Goal: Information Seeking & Learning: Learn about a topic

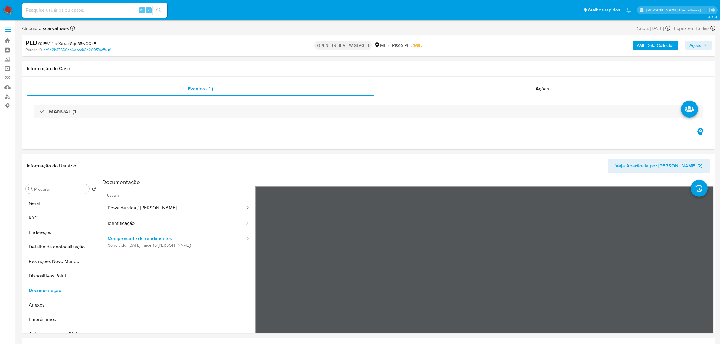
select select "10"
click at [51, 219] on ul "Geral KYC Endereços Detalhe da geolocalização Restrições Novo Mundo Dispositivo…" at bounding box center [61, 264] width 76 height 136
click at [64, 202] on button "Geral" at bounding box center [58, 203] width 71 height 15
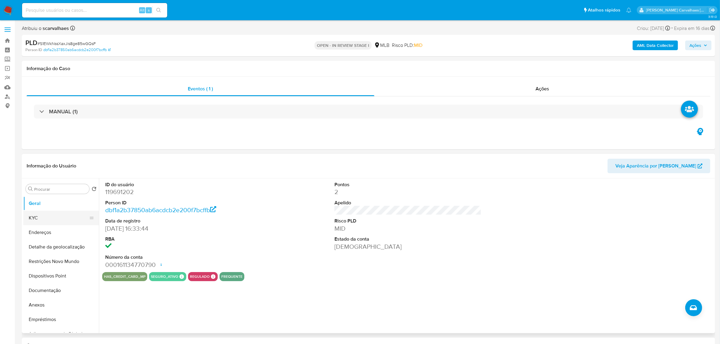
click at [59, 219] on button "KYC" at bounding box center [58, 218] width 71 height 15
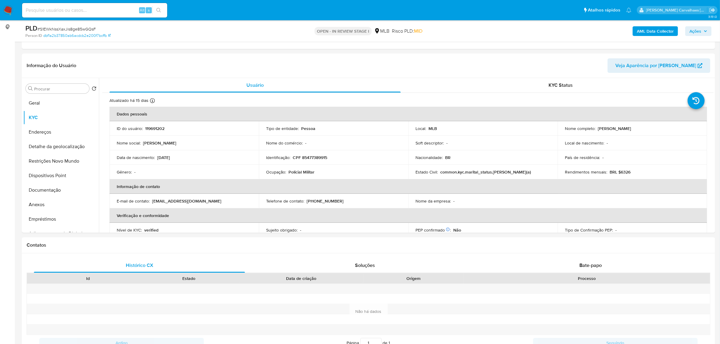
scroll to position [80, 0]
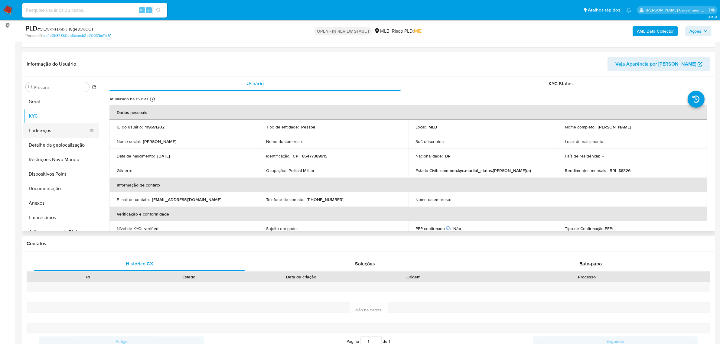
click at [47, 133] on button "Endereços" at bounding box center [58, 130] width 71 height 15
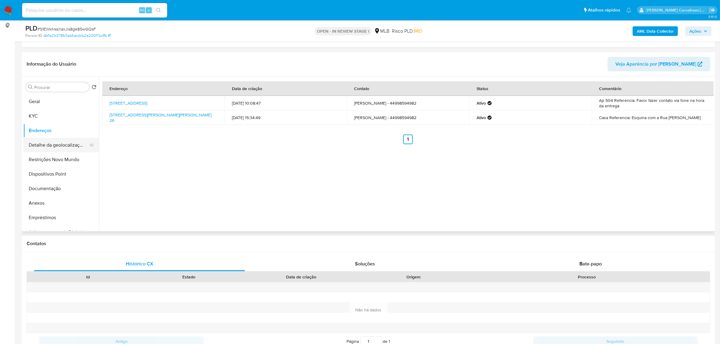
click at [50, 143] on button "Detalhe da geolocalização" at bounding box center [58, 145] width 71 height 15
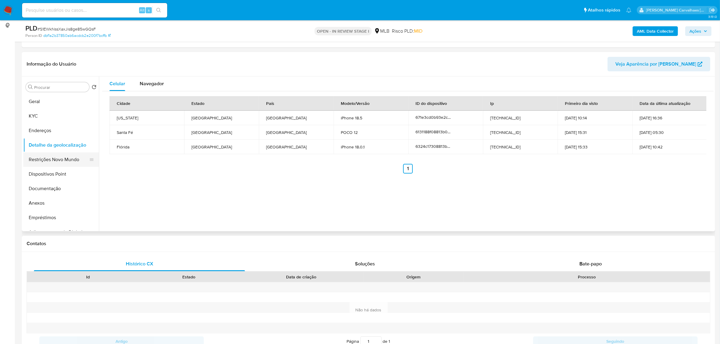
click at [64, 162] on button "Restrições Novo Mundo" at bounding box center [58, 159] width 71 height 15
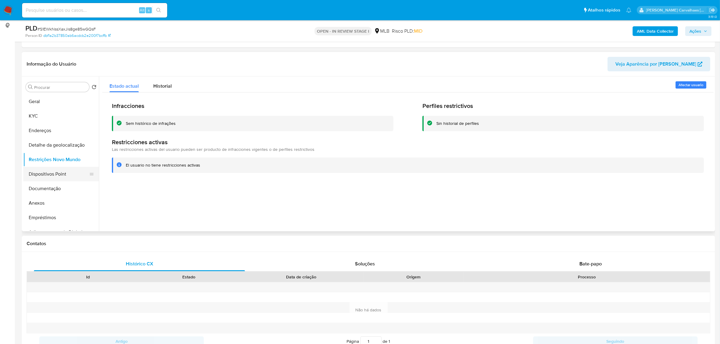
click at [43, 176] on button "Dispositivos Point" at bounding box center [58, 174] width 71 height 15
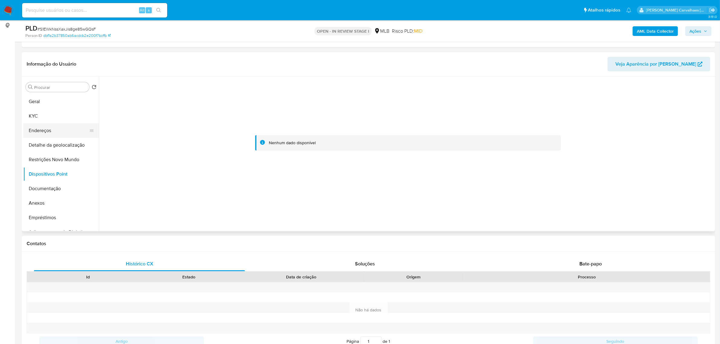
click at [49, 129] on button "Endereços" at bounding box center [58, 130] width 71 height 15
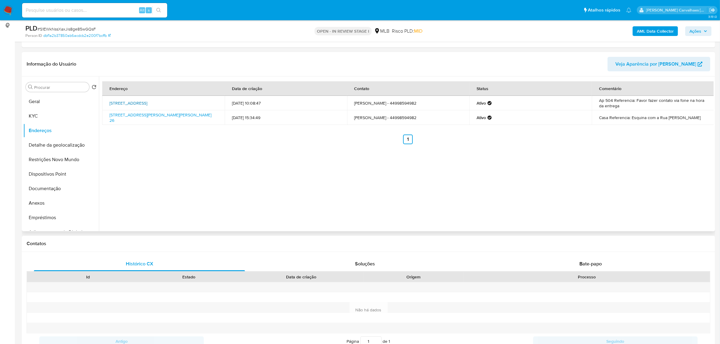
click at [123, 100] on link "Rua Líbero Badaró 303, Maringá, Paraná, 87030080, Brasil 303" at bounding box center [128, 103] width 38 height 6
click at [43, 118] on button "KYC" at bounding box center [58, 116] width 71 height 15
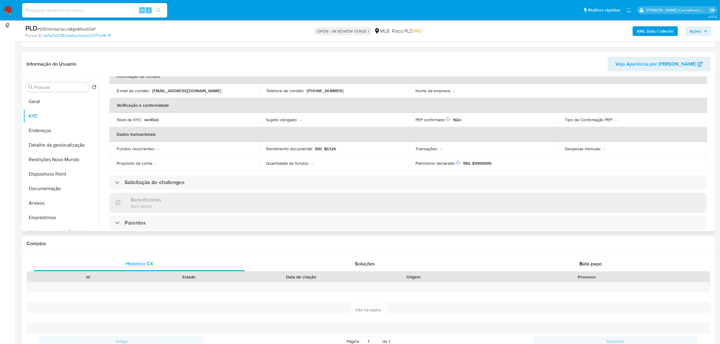
scroll to position [151, 0]
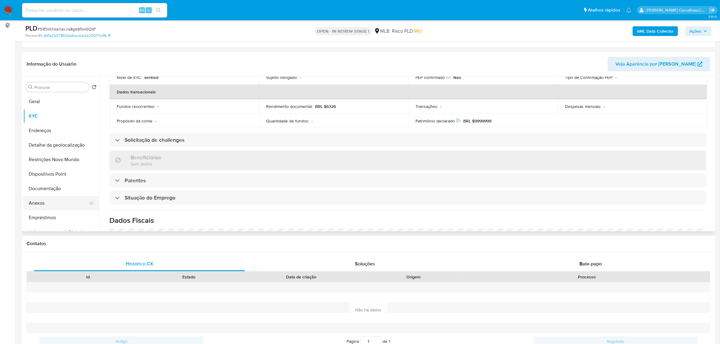
drag, startPoint x: 50, startPoint y: 204, endPoint x: 60, endPoint y: 205, distance: 10.3
click at [49, 204] on button "Anexos" at bounding box center [58, 203] width 71 height 15
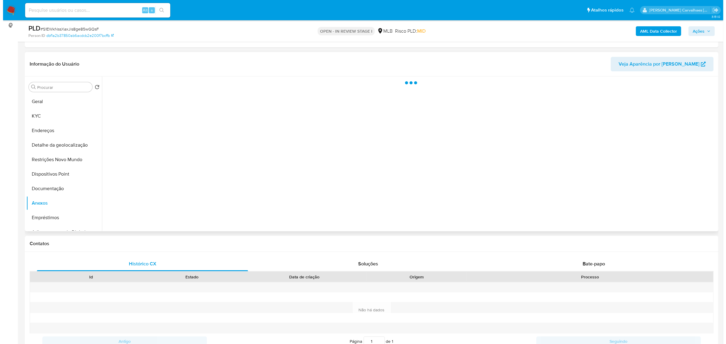
scroll to position [0, 0]
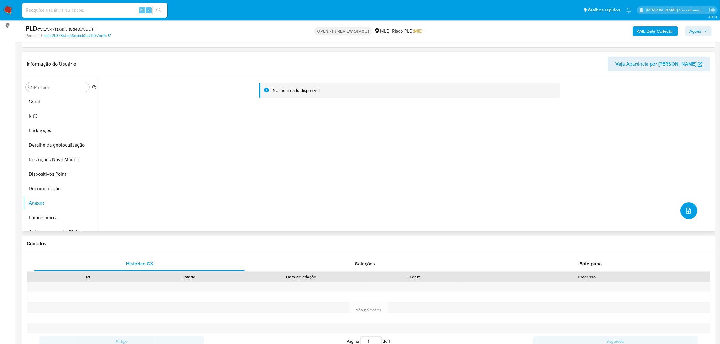
click at [682, 213] on button "upload-file" at bounding box center [688, 210] width 17 height 17
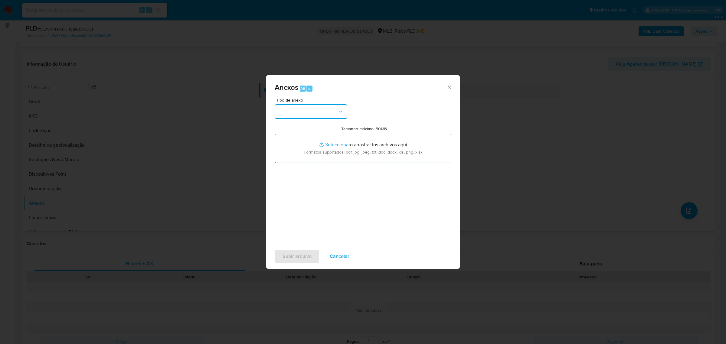
click at [342, 116] on button "button" at bounding box center [311, 111] width 73 height 15
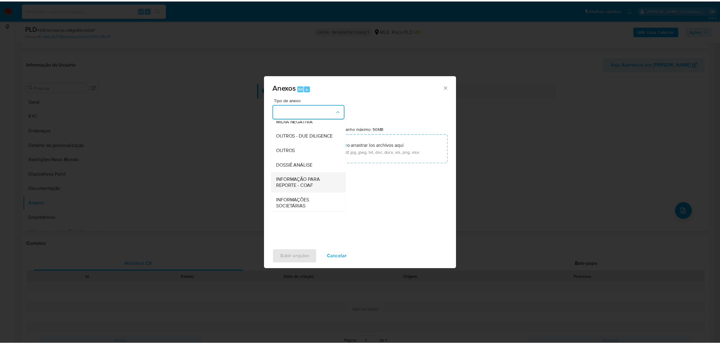
scroll to position [93, 0]
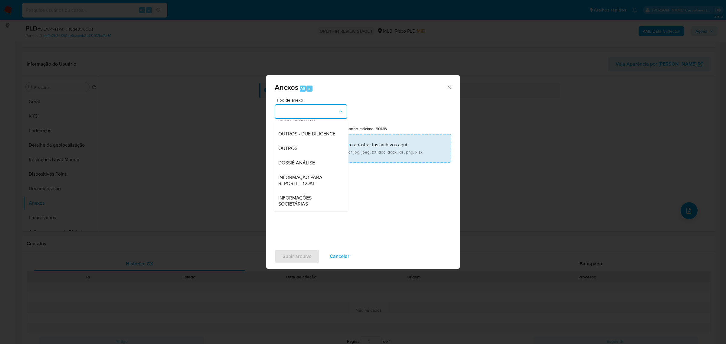
click at [305, 148] on div "OUTROS" at bounding box center [309, 148] width 62 height 15
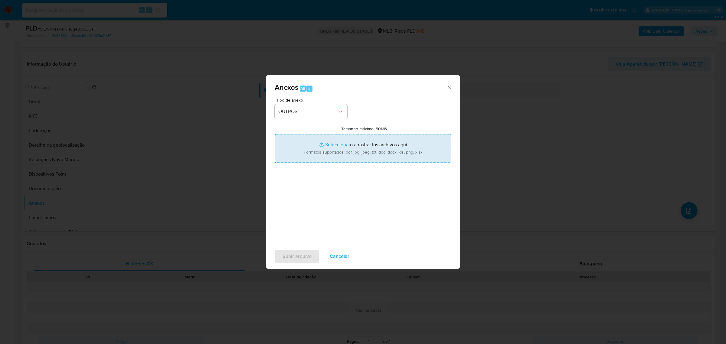
click at [335, 145] on input "Tamanho máximo: 50MB Seleccionar archivos" at bounding box center [363, 148] width 177 height 29
type input "C:\fakepath\SAR - xxxx - CPF 85477389915 - AUMIR ROGERIO RANPANI.pdf"
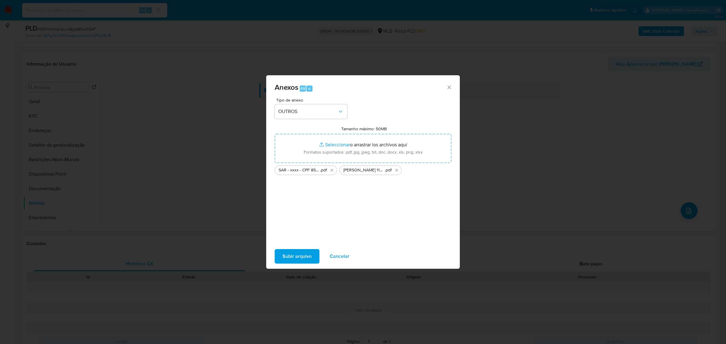
click at [297, 259] on span "Subir arquivo" at bounding box center [296, 256] width 29 height 13
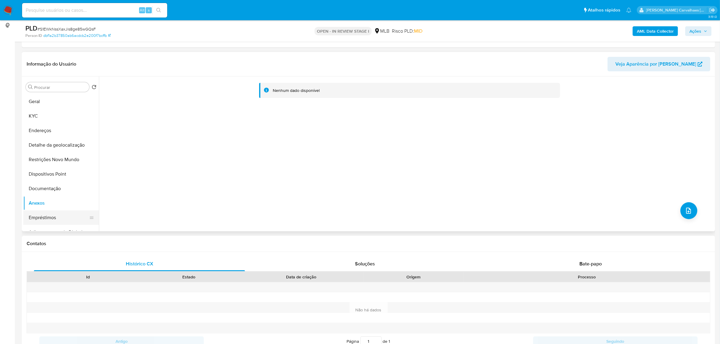
click at [55, 216] on button "Empréstimos" at bounding box center [58, 217] width 71 height 15
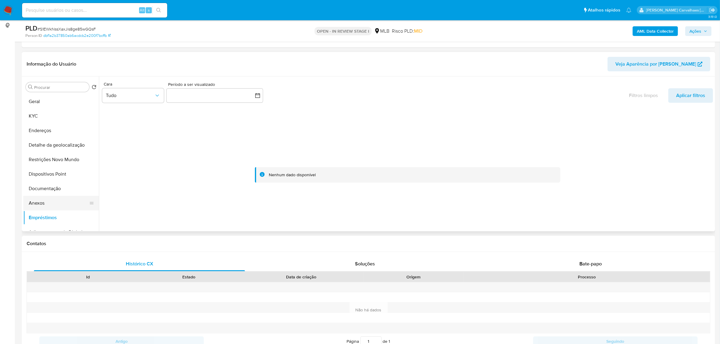
click at [52, 205] on button "Anexos" at bounding box center [58, 203] width 71 height 15
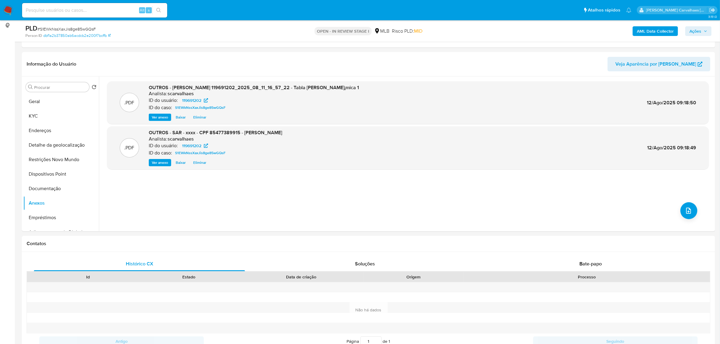
drag, startPoint x: 701, startPoint y: 32, endPoint x: 695, endPoint y: 35, distance: 6.6
click at [700, 32] on span "Ações" at bounding box center [695, 31] width 12 height 10
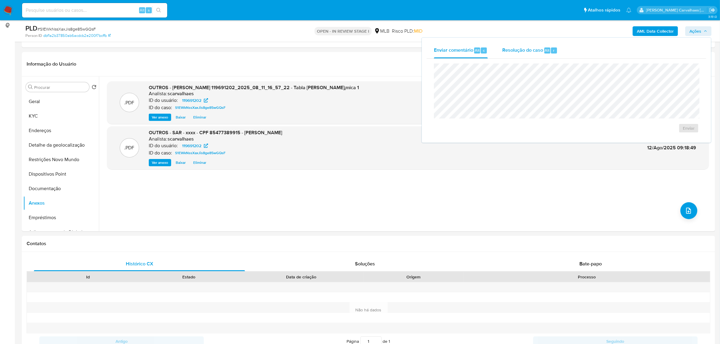
click at [519, 50] on span "Resolução do caso" at bounding box center [522, 50] width 41 height 7
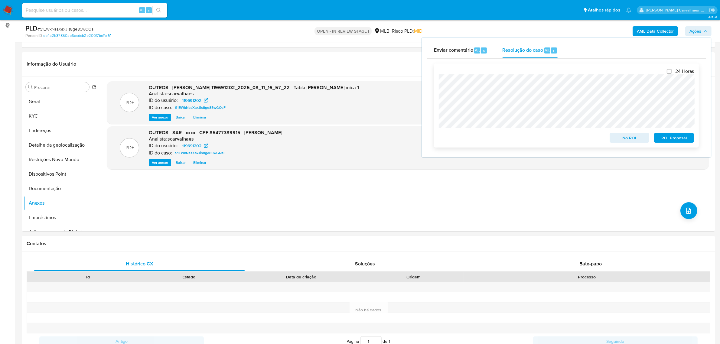
click at [670, 141] on span "ROI Proposal" at bounding box center [673, 138] width 31 height 8
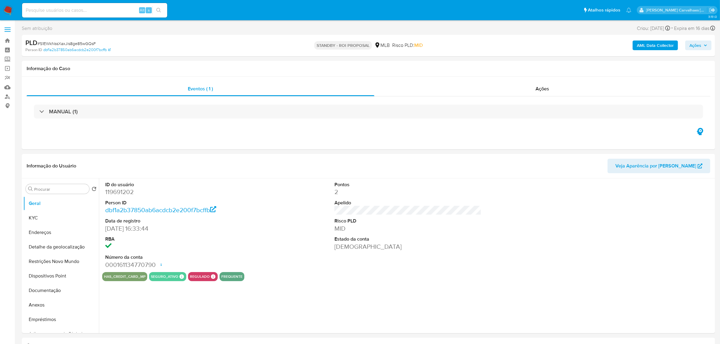
select select "10"
paste input "RQI0Hlls5u0yKwnYGCzaBKtT"
type input "RQI0Hlls5u0yKwnYGCzaBKtT"
click at [156, 10] on icon "search-icon" at bounding box center [158, 10] width 5 height 5
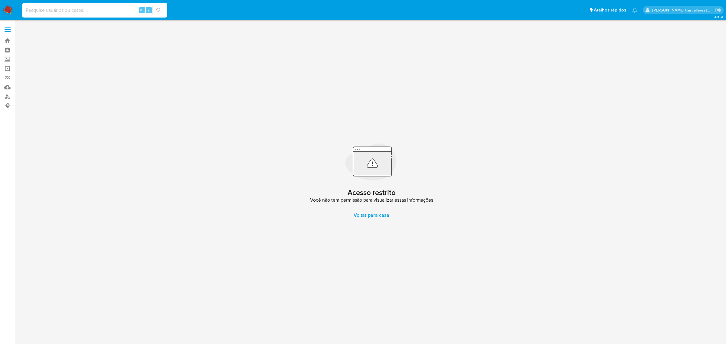
paste input "RQI0Hlls5u0yKwnYGCzaBKtT"
click at [24, 8] on input "RQI0Hlls5u0yKwnYGCzaBKtT" at bounding box center [94, 10] width 145 height 8
type input "RQI0Hlls5u0yKwnYGCzaBKtT"
click at [159, 8] on icon "search-icon" at bounding box center [158, 10] width 5 height 5
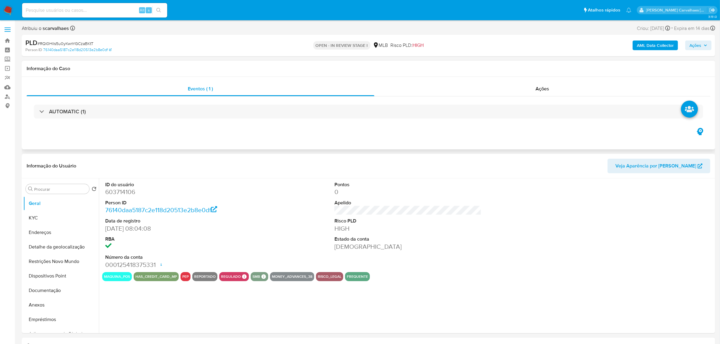
select select "10"
click at [56, 307] on button "Anexos" at bounding box center [58, 305] width 71 height 15
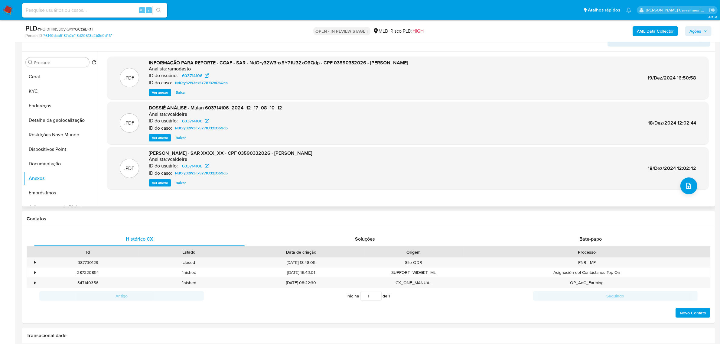
scroll to position [113, 0]
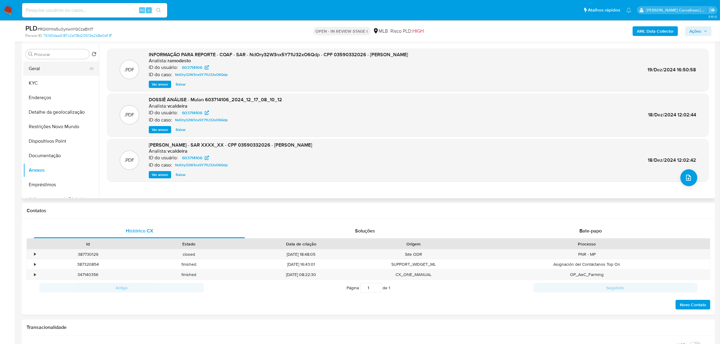
click at [32, 67] on button "Geral" at bounding box center [58, 68] width 71 height 15
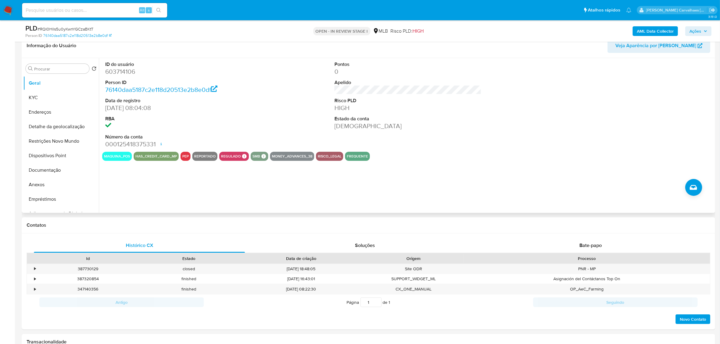
scroll to position [76, 0]
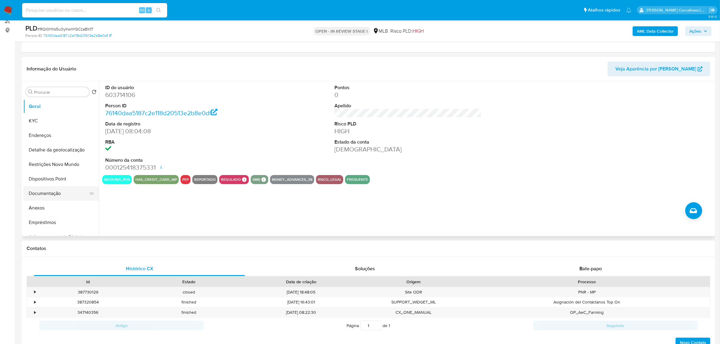
click at [63, 188] on button "Documentação" at bounding box center [58, 193] width 71 height 15
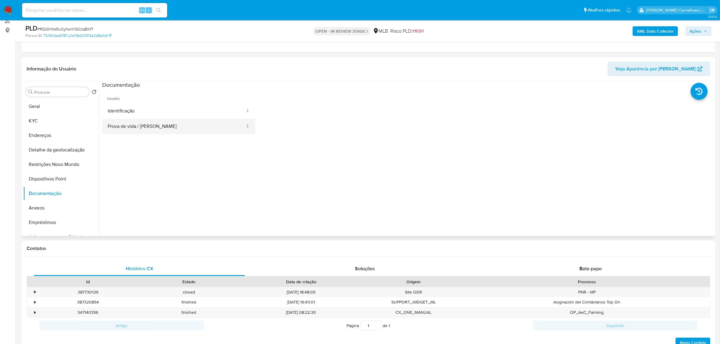
click at [168, 121] on button "Prova de vida / [PERSON_NAME]" at bounding box center [173, 126] width 143 height 15
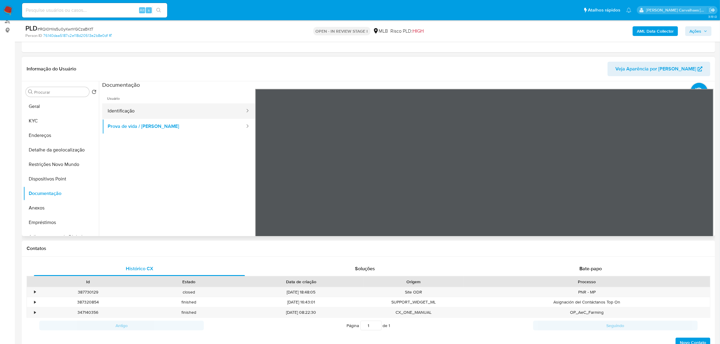
click at [146, 115] on button "Identificação" at bounding box center [173, 110] width 143 height 15
click at [705, 185] on icon at bounding box center [706, 187] width 12 height 12
click at [55, 111] on button "Geral" at bounding box center [58, 106] width 71 height 15
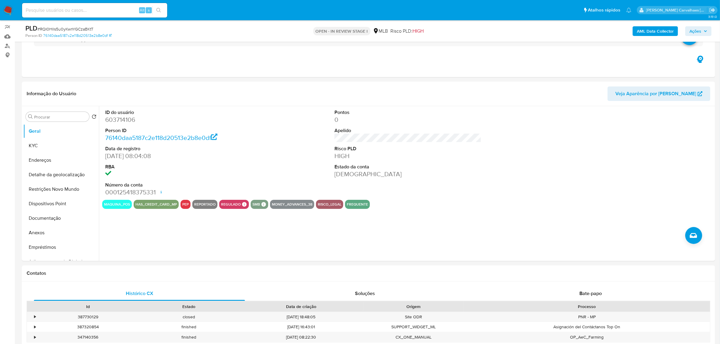
scroll to position [38, 0]
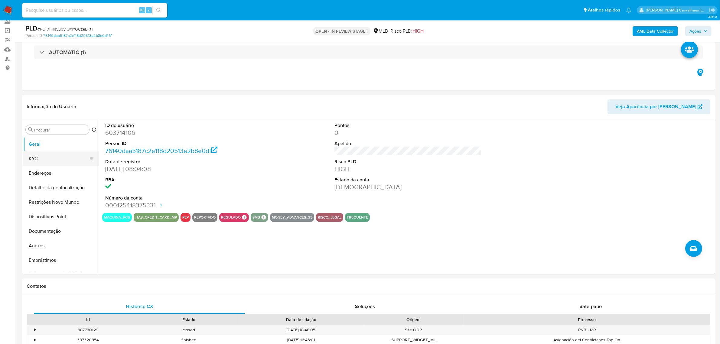
click at [53, 157] on button "KYC" at bounding box center [58, 158] width 71 height 15
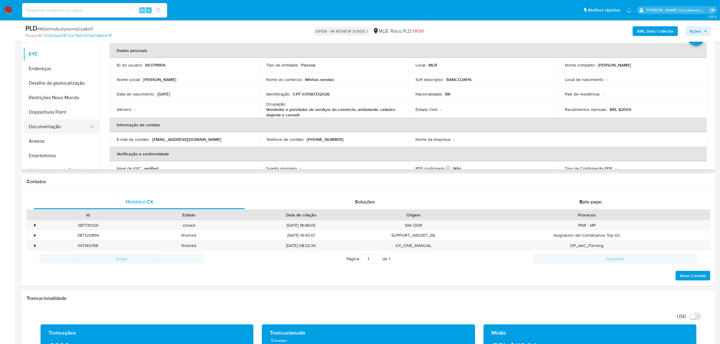
scroll to position [129, 0]
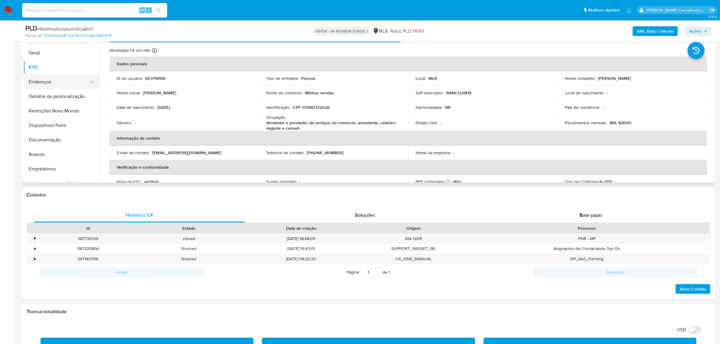
click at [51, 85] on button "Endereços" at bounding box center [58, 82] width 71 height 15
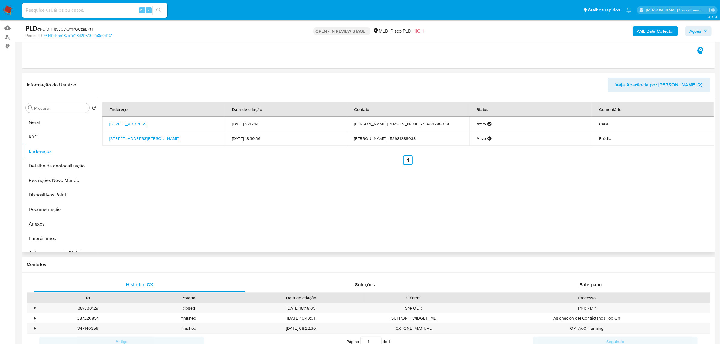
scroll to position [54, 0]
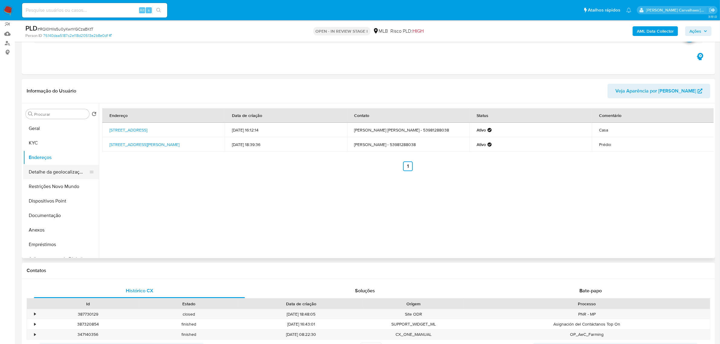
click at [59, 170] on button "Detalhe da geolocalização" at bounding box center [58, 172] width 71 height 15
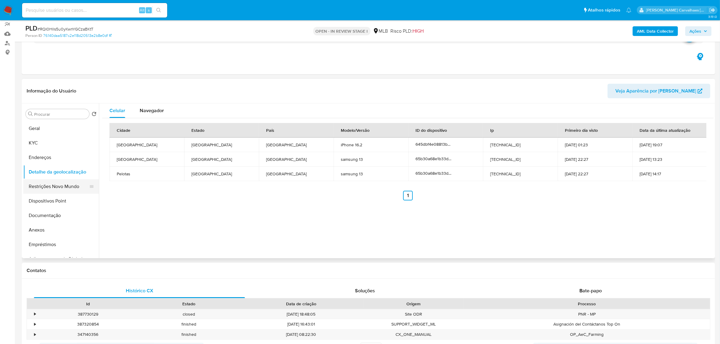
click at [58, 187] on button "Restrições Novo Mundo" at bounding box center [58, 186] width 71 height 15
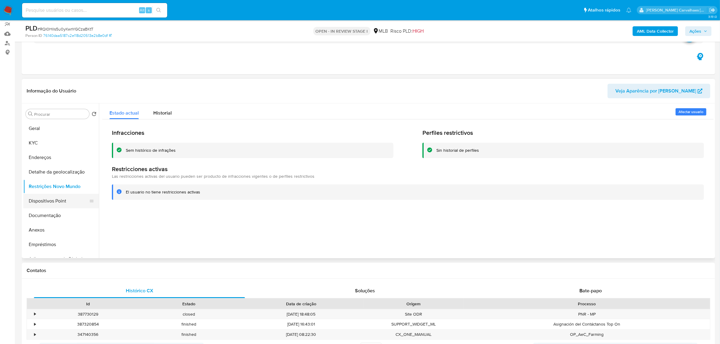
click at [59, 199] on button "Dispositivos Point" at bounding box center [58, 201] width 71 height 15
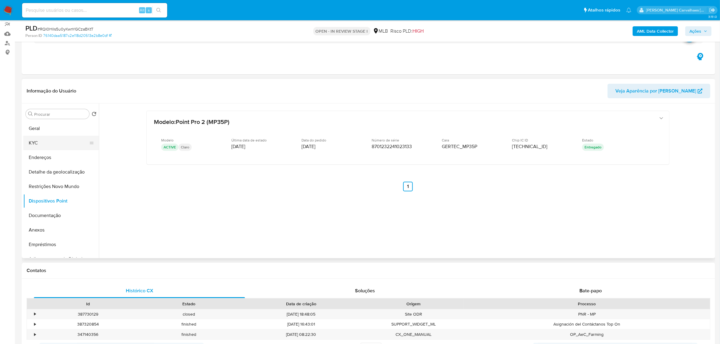
click at [33, 145] on button "KYC" at bounding box center [58, 143] width 71 height 15
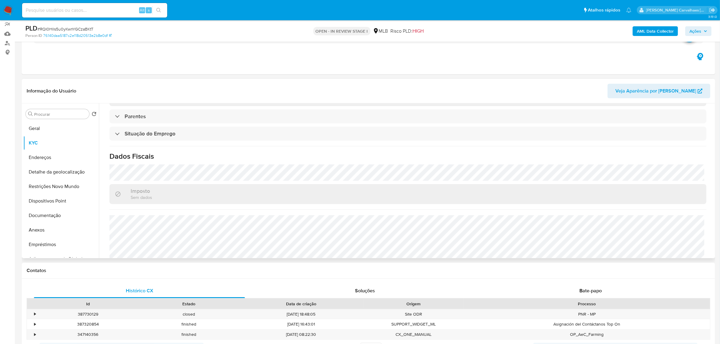
scroll to position [253, 0]
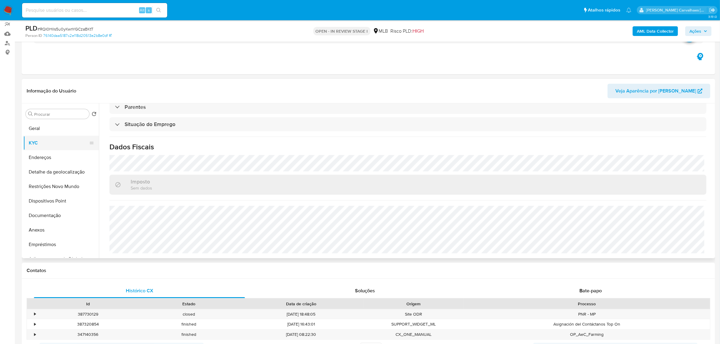
click at [41, 141] on button "KYC" at bounding box center [58, 143] width 71 height 15
click at [41, 129] on button "Geral" at bounding box center [58, 128] width 71 height 15
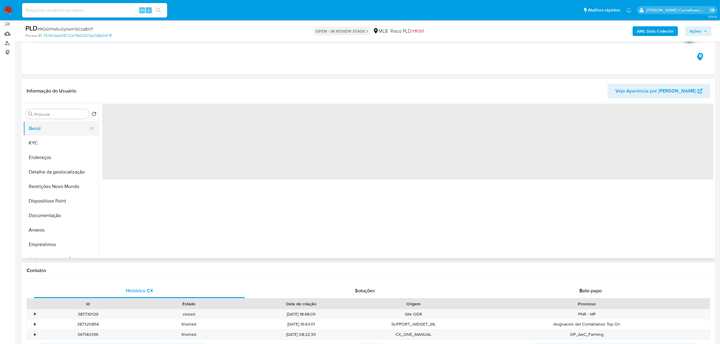
scroll to position [0, 0]
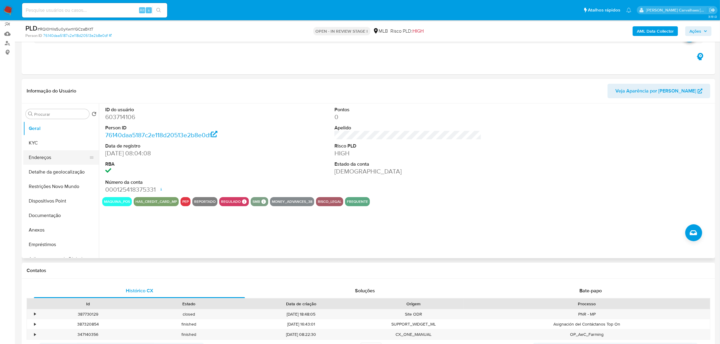
click at [40, 155] on button "Endereços" at bounding box center [58, 157] width 71 height 15
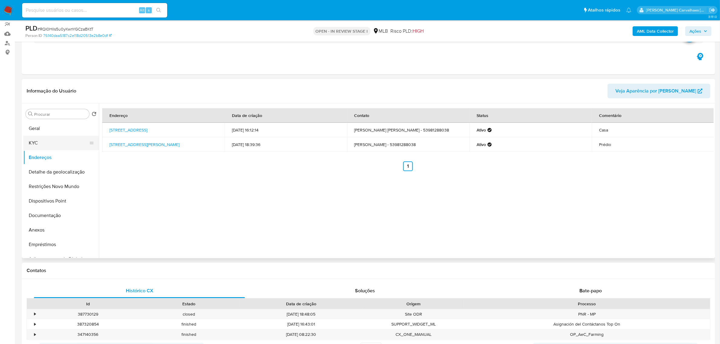
click at [43, 141] on button "KYC" at bounding box center [58, 143] width 71 height 15
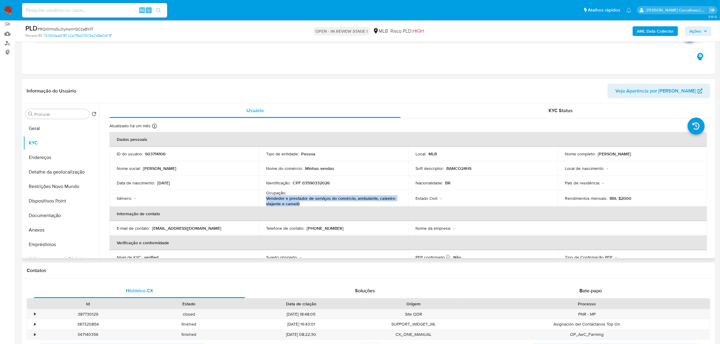
drag, startPoint x: 265, startPoint y: 199, endPoint x: 303, endPoint y: 203, distance: 38.4
click at [303, 203] on td "Ocupação : Vendedor e prestador de serviços do comércio, ambulante, caixeiro-vi…" at bounding box center [333, 198] width 149 height 16
copy p "Vendedor e prestador de serviços do comércio, ambulante, caixeiro-viajante e ca…"
click at [7, 11] on img at bounding box center [8, 10] width 10 height 10
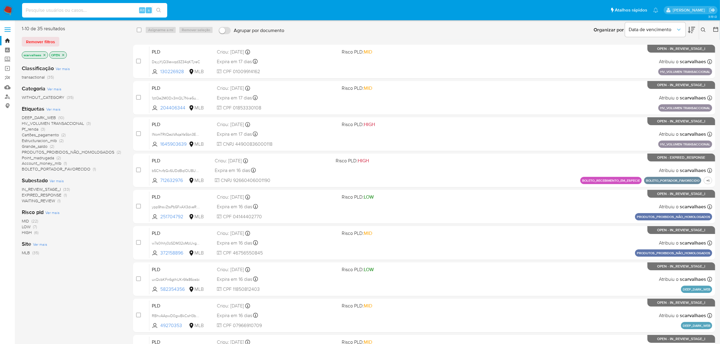
click at [110, 11] on input at bounding box center [94, 10] width 145 height 8
type input "pix"
click at [44, 55] on icon "close-filter" at bounding box center [45, 55] width 2 height 2
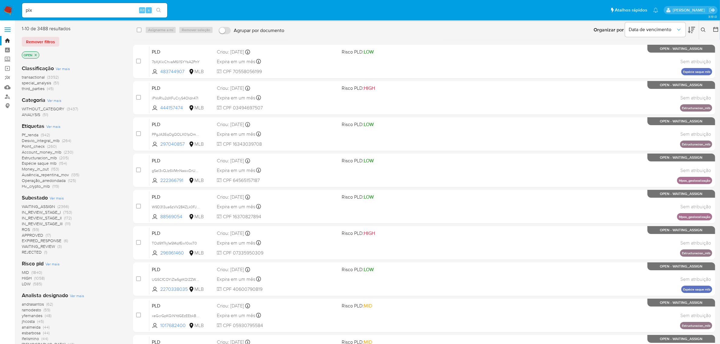
click at [34, 56] on icon "close-filter" at bounding box center [36, 55] width 4 height 4
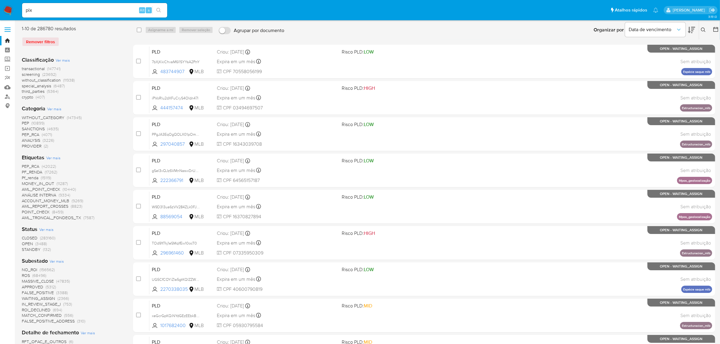
click at [47, 158] on span "Ver mais" at bounding box center [53, 157] width 14 height 5
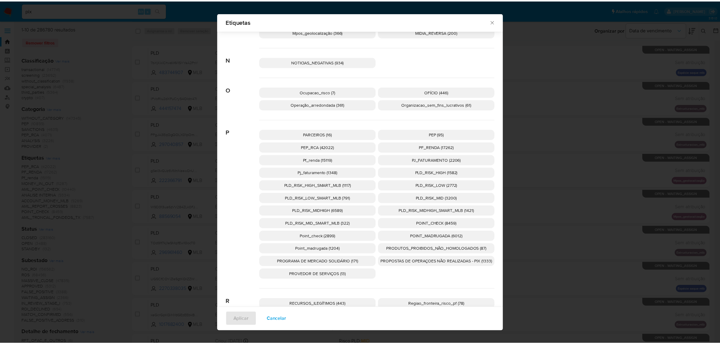
scroll to position [1160, 0]
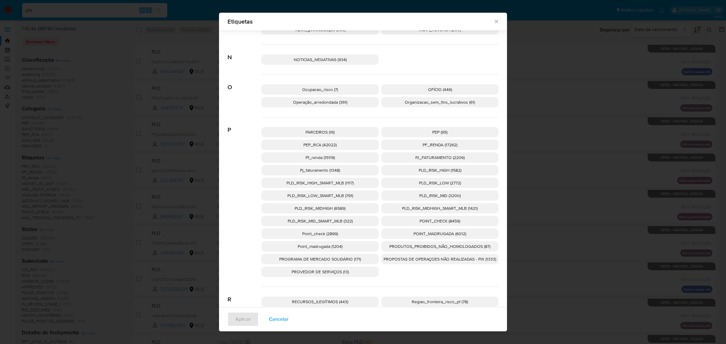
click at [430, 259] on span "PROPOSTAS DE OPERAÇOES NÃO REALIZADAS - PIX (1333)" at bounding box center [439, 259] width 112 height 6
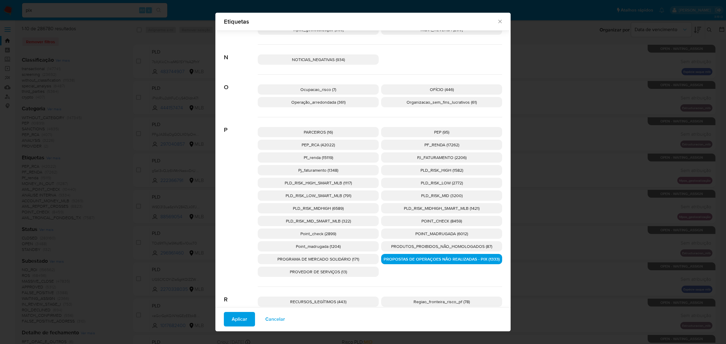
click at [230, 318] on button "Aplicar" at bounding box center [239, 319] width 31 height 15
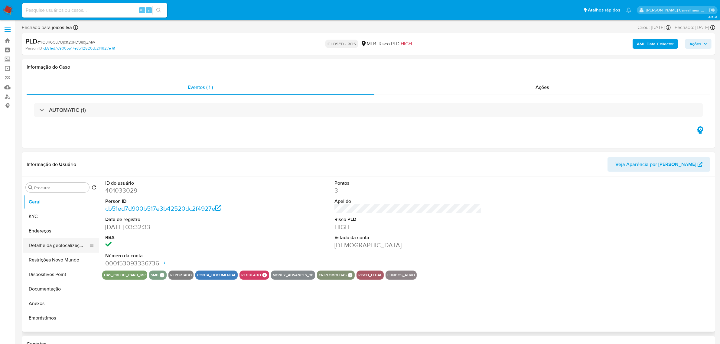
select select "10"
click at [7, 97] on link "Localizador de pessoas" at bounding box center [36, 96] width 72 height 9
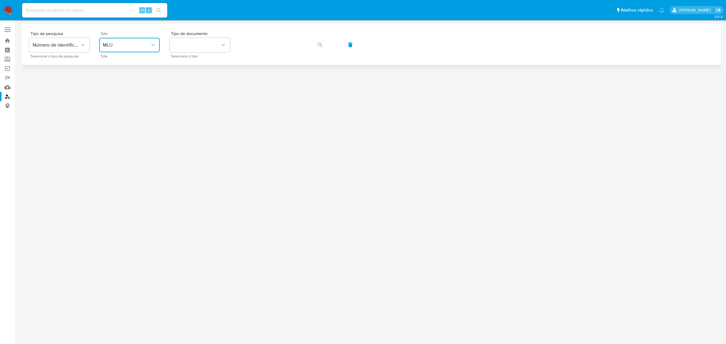
click at [135, 44] on span "MLU" at bounding box center [126, 45] width 47 height 6
click at [136, 89] on div "MLB" at bounding box center [128, 90] width 50 height 15
click at [201, 47] on button "identificationType" at bounding box center [199, 45] width 60 height 15
click at [200, 80] on div "CPF CPF" at bounding box center [198, 85] width 50 height 21
click at [315, 46] on button "button" at bounding box center [320, 44] width 21 height 15
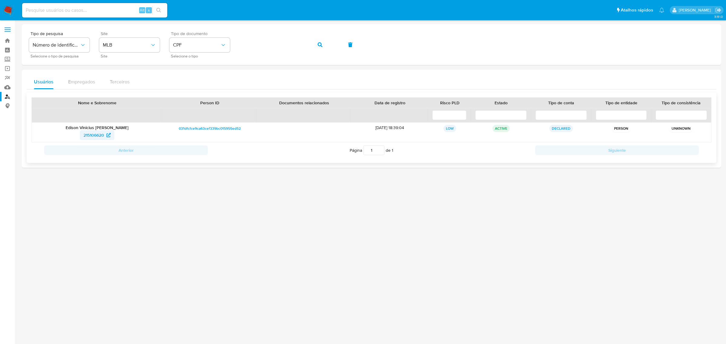
click at [105, 135] on span "215106620" at bounding box center [96, 135] width 27 height 10
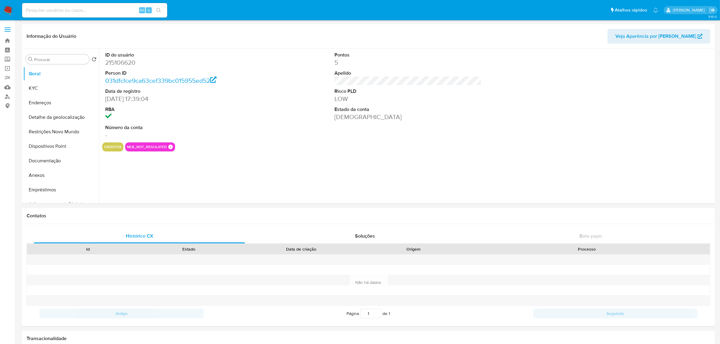
select select "10"
click at [42, 104] on button "Endereços" at bounding box center [58, 103] width 71 height 15
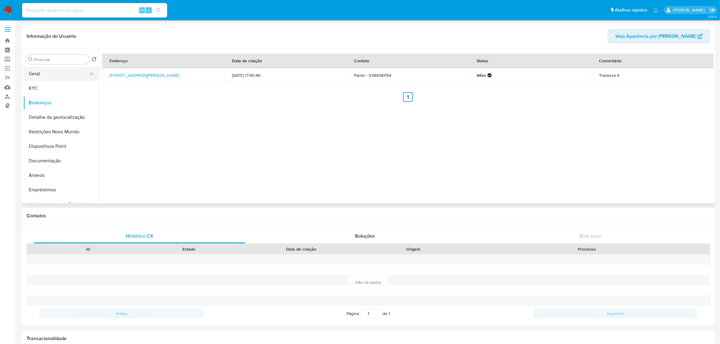
click at [45, 79] on button "Geral" at bounding box center [58, 74] width 71 height 15
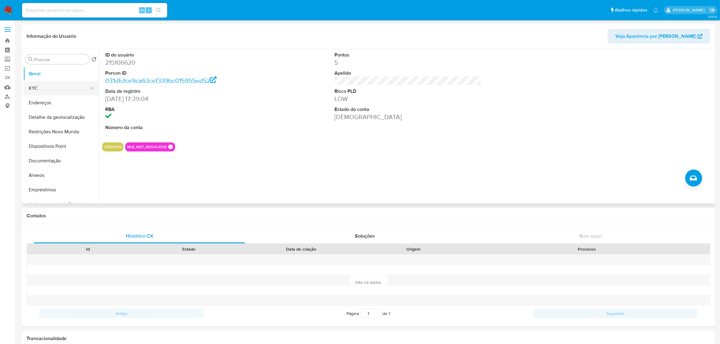
click at [50, 88] on button "KYC" at bounding box center [58, 88] width 71 height 15
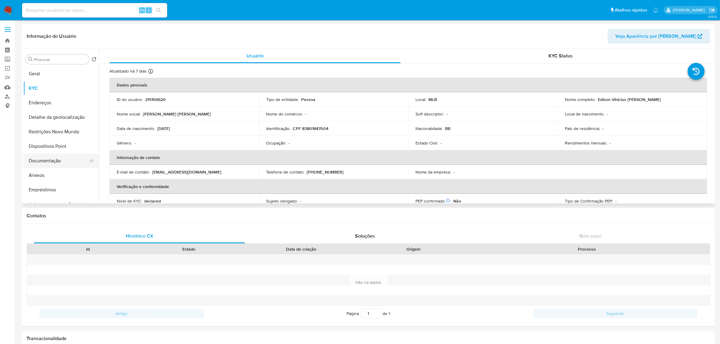
click at [55, 164] on button "Documentação" at bounding box center [58, 161] width 71 height 15
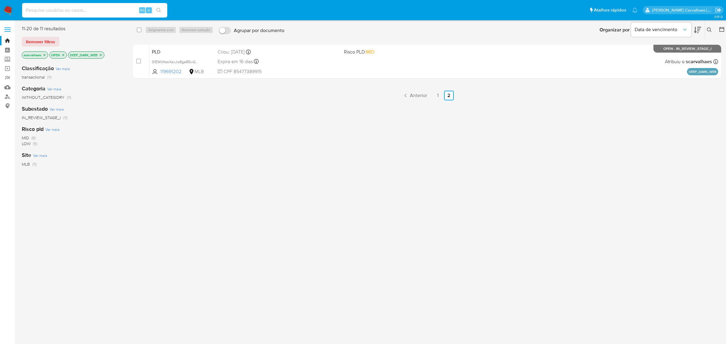
click at [88, 12] on input at bounding box center [94, 10] width 145 height 8
paste input "RQI0Hlls5u0yKwnYGCzaBKtT"
type input "RQI0Hlls5u0yKwnYGCzaBKtT"
click at [162, 9] on button "search-icon" at bounding box center [158, 10] width 12 height 8
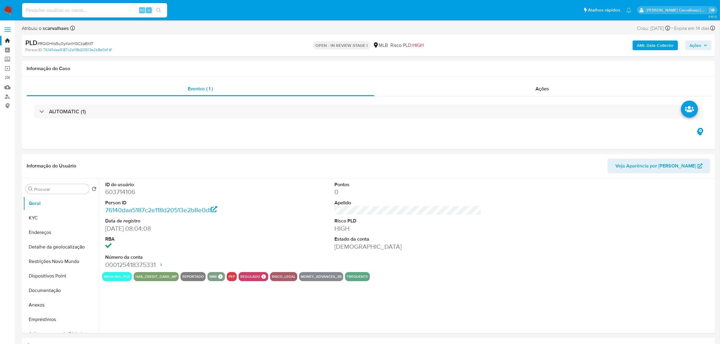
select select "10"
drag, startPoint x: 35, startPoint y: 304, endPoint x: 57, endPoint y: 331, distance: 35.2
click at [39, 306] on button "Anexos" at bounding box center [61, 305] width 76 height 15
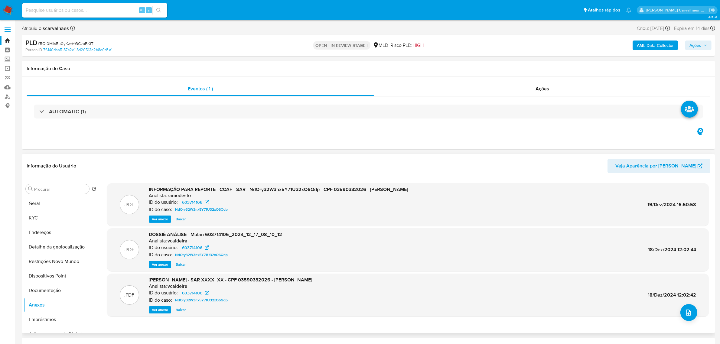
click at [159, 218] on span "Ver anexo" at bounding box center [160, 219] width 16 height 6
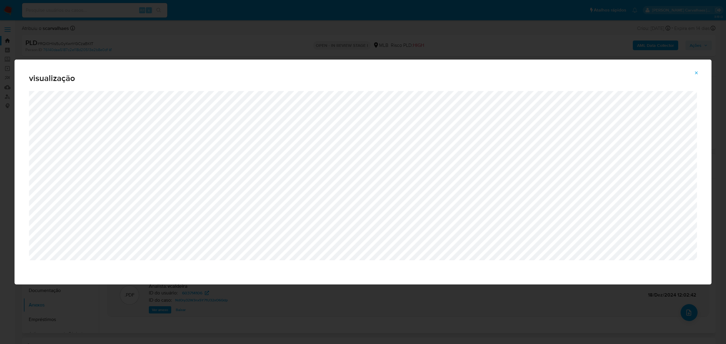
click at [695, 71] on icon "Attachment preview" at bounding box center [696, 72] width 5 height 5
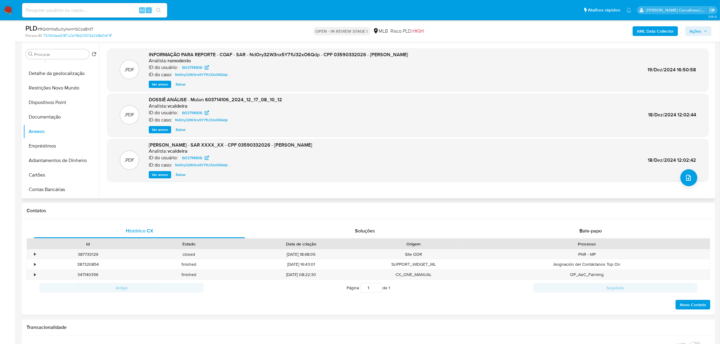
scroll to position [29, 0]
drag, startPoint x: 49, startPoint y: 151, endPoint x: 49, endPoint y: 157, distance: 6.7
click at [49, 157] on button "Empréstimos" at bounding box center [58, 156] width 71 height 15
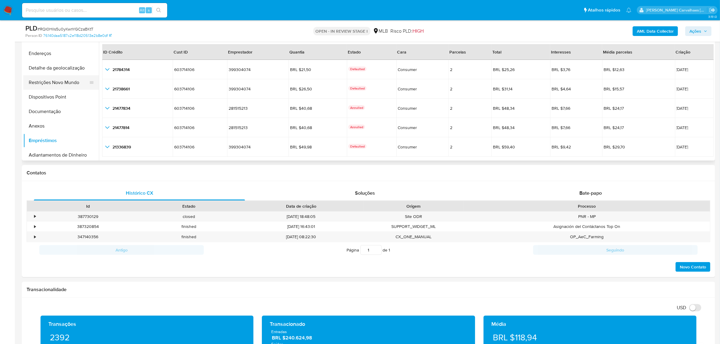
scroll to position [0, 0]
click at [58, 85] on button "Restrições Novo Mundo" at bounding box center [58, 89] width 71 height 15
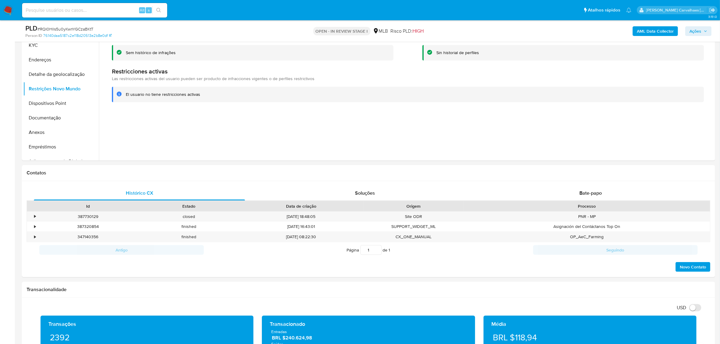
drag, startPoint x: 126, startPoint y: 54, endPoint x: 177, endPoint y: 54, distance: 50.8
click at [177, 54] on div "Sem histórico de infrações" at bounding box center [257, 53] width 263 height 6
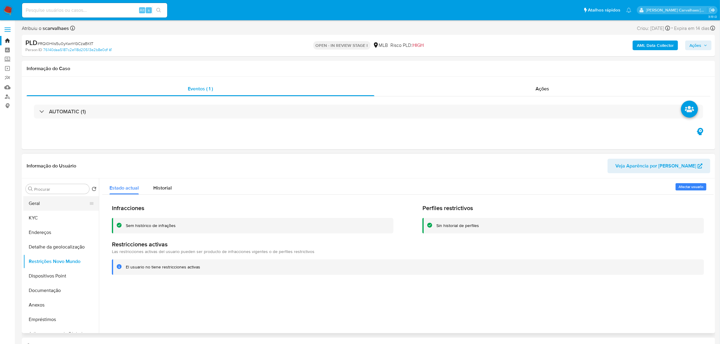
click at [36, 204] on button "Geral" at bounding box center [58, 203] width 71 height 15
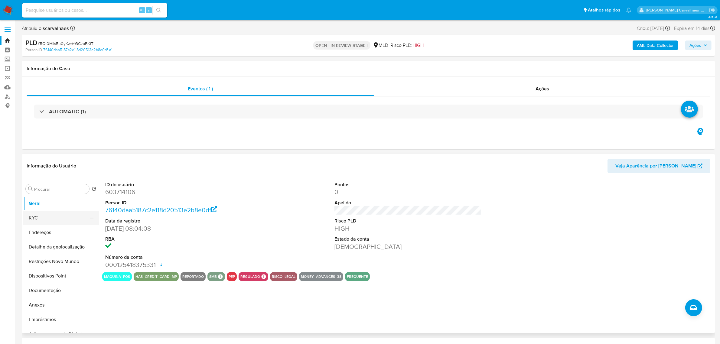
click at [52, 218] on button "KYC" at bounding box center [58, 218] width 71 height 15
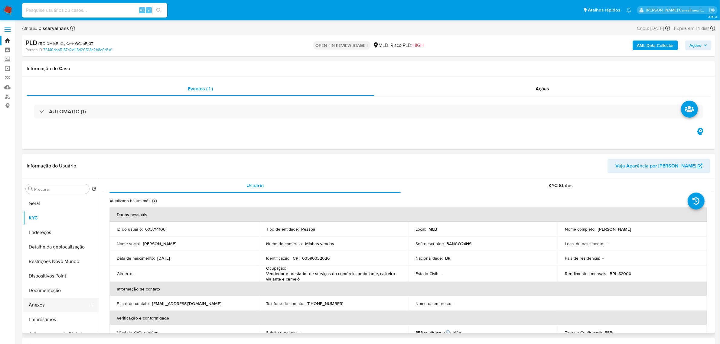
click at [58, 303] on button "Anexos" at bounding box center [58, 305] width 71 height 15
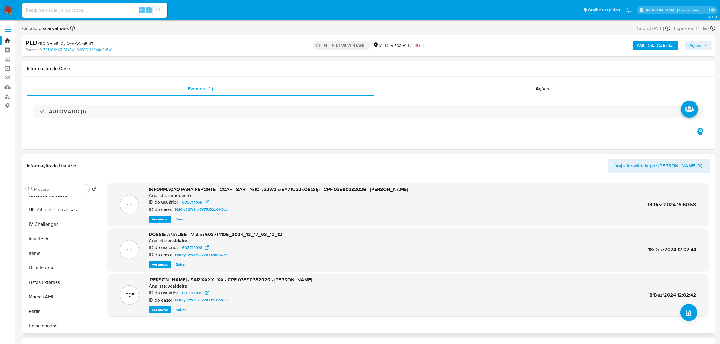
click at [685, 325] on div ".PDF INFORMAÇÃO PARA REPORTE - COAF - SAR - NdOry32W3nx5Y71U32xO6Qdp - CPF 0359…" at bounding box center [408, 255] width 602 height 145
click at [685, 312] on icon "upload-file" at bounding box center [688, 312] width 7 height 7
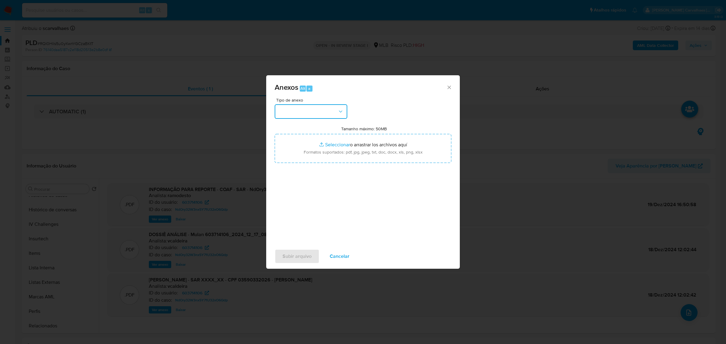
click at [341, 110] on icon "button" at bounding box center [340, 112] width 6 height 6
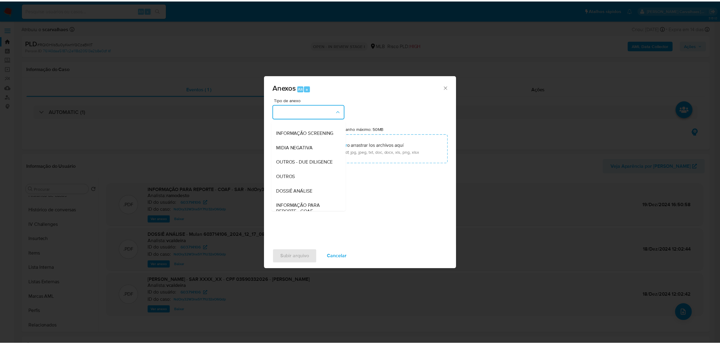
scroll to position [93, 0]
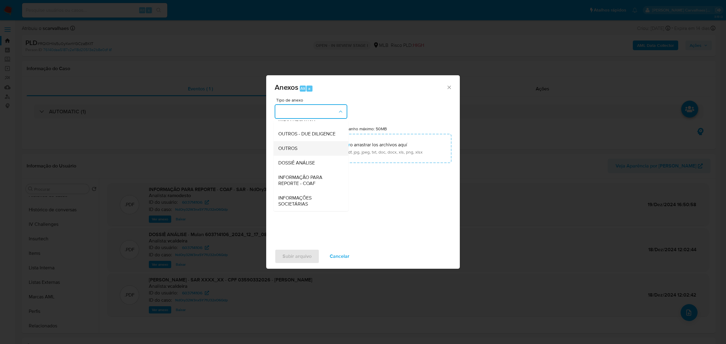
click at [316, 145] on div "OUTROS" at bounding box center [309, 148] width 62 height 15
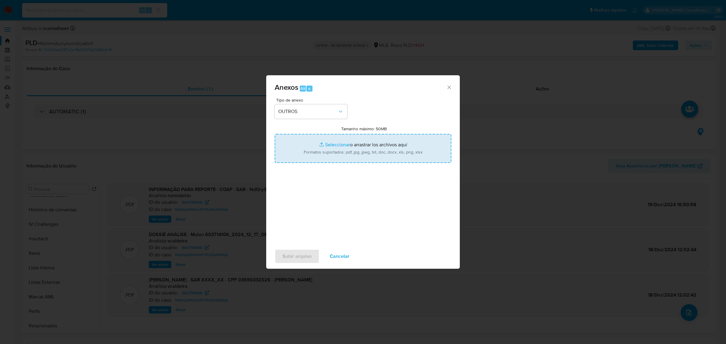
click at [333, 147] on input "Tamanho máximo: 50MB Seleccionar archivos" at bounding box center [363, 148] width 177 height 29
type input "C:\fakepath\SAR - xxxx - CPF XXXX DEBORAH RIBEIRO BURKERT.pdf"
click at [331, 141] on input "Tamanho máximo: 50MB Seleccionar archivos" at bounding box center [363, 148] width 177 height 29
type input "C:\fakepath\Mulan Deborah Ribeiro Burkert 603714106_2025_08_11_21_53_49 - Tabla…"
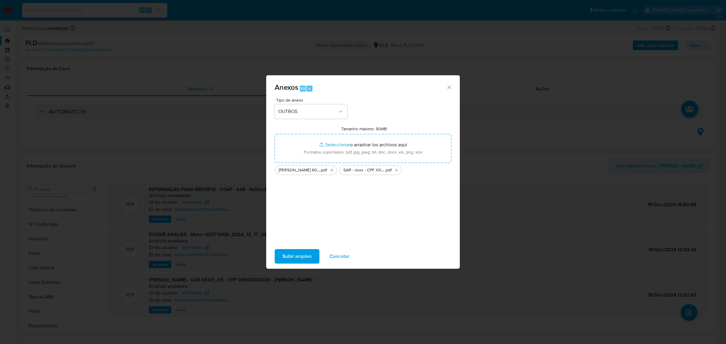
click at [308, 256] on span "Subir arquivo" at bounding box center [296, 256] width 29 height 13
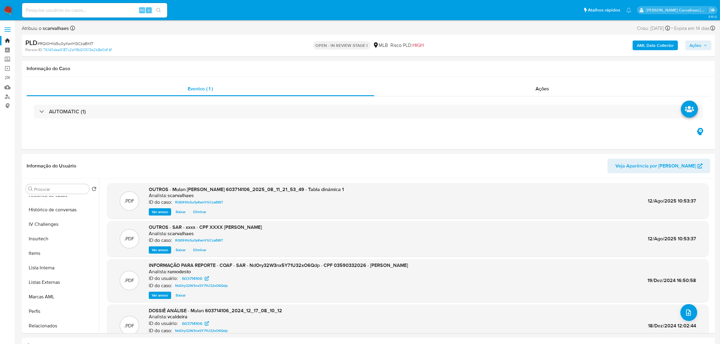
click at [703, 46] on span "Ações" at bounding box center [698, 45] width 18 height 8
click at [526, 65] on span "Resolução do caso" at bounding box center [522, 64] width 41 height 7
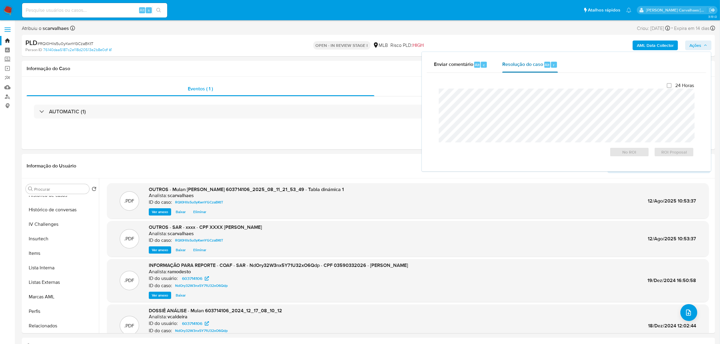
drag, startPoint x: 517, startPoint y: 88, endPoint x: 514, endPoint y: 68, distance: 20.5
click at [514, 68] on div "Resolução do caso Alt r" at bounding box center [529, 65] width 55 height 16
click at [672, 155] on span "ROI Proposal" at bounding box center [673, 152] width 31 height 8
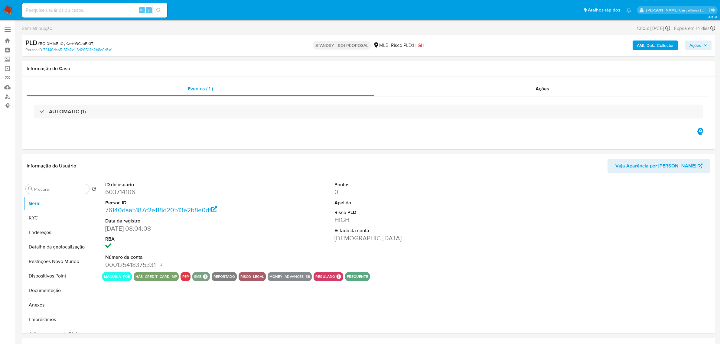
select select "10"
paste input "76v1oeUx8Z7jnr0oddfPuE66"
type input "76v1oeUx8Z7jnr0oddfPuE66"
click at [164, 7] on button "search-icon" at bounding box center [158, 10] width 12 height 8
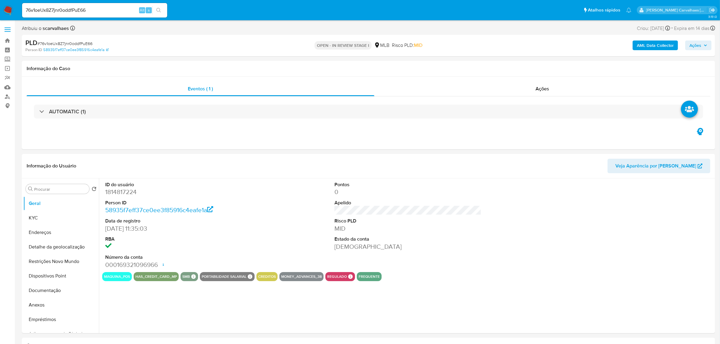
select select "10"
click at [47, 204] on button "Geral" at bounding box center [58, 203] width 71 height 15
click at [34, 217] on button "KYC" at bounding box center [58, 218] width 71 height 15
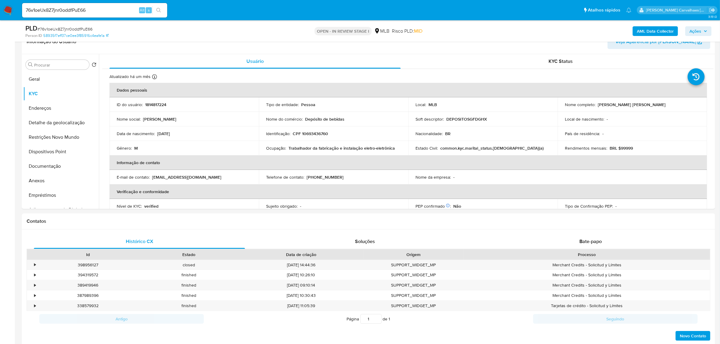
scroll to position [111, 0]
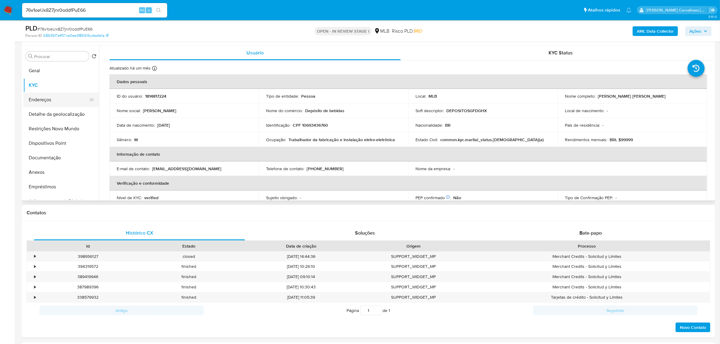
click at [47, 99] on button "Endereços" at bounding box center [58, 100] width 71 height 15
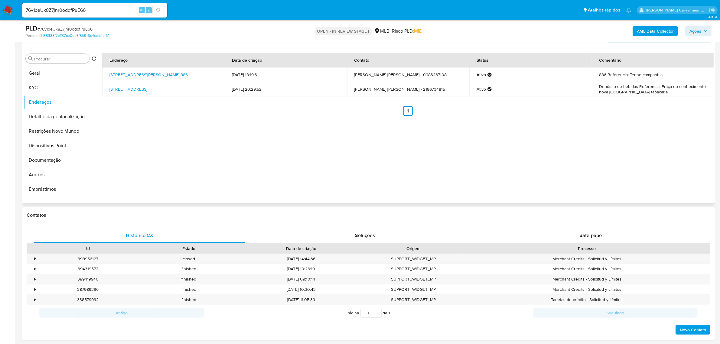
scroll to position [73, 0]
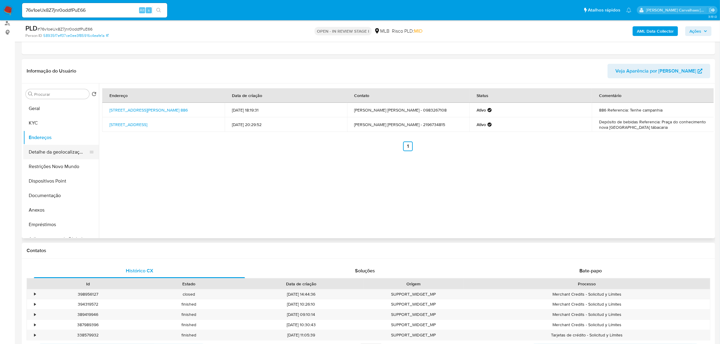
click at [65, 150] on button "Detalhe da geolocalização" at bounding box center [58, 152] width 71 height 15
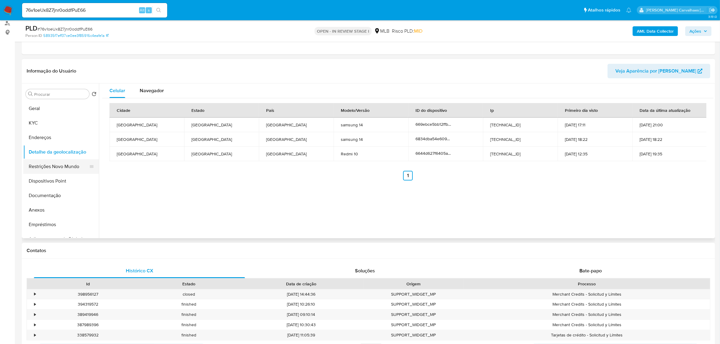
click at [63, 166] on button "Restrições Novo Mundo" at bounding box center [58, 166] width 71 height 15
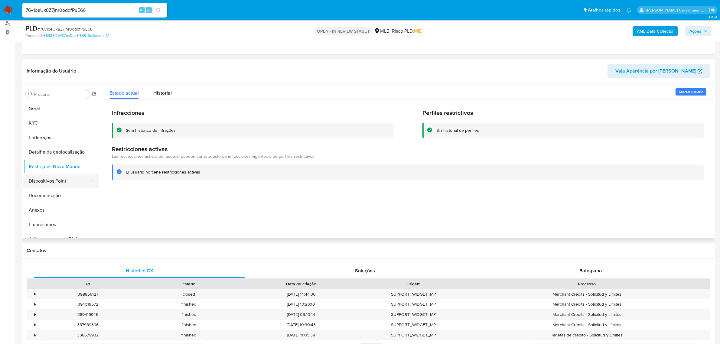
click at [54, 182] on button "Dispositivos Point" at bounding box center [58, 181] width 71 height 15
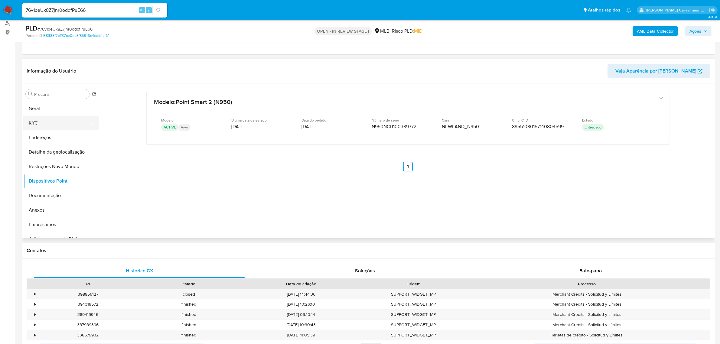
click at [57, 121] on button "KYC" at bounding box center [58, 123] width 71 height 15
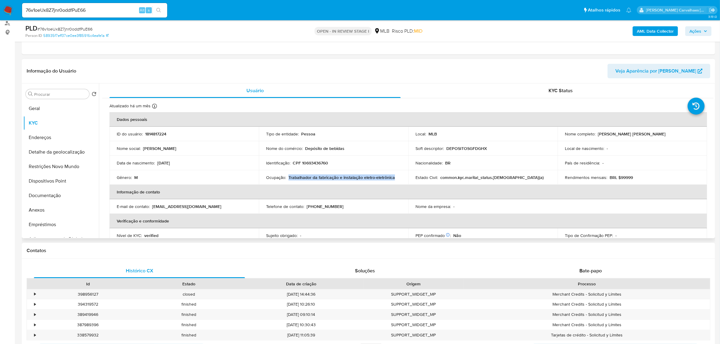
drag, startPoint x: 288, startPoint y: 177, endPoint x: 396, endPoint y: 177, distance: 108.6
click at [396, 177] on div "Ocupação : Trabalhador da fabricação e instalação eletro-eletrônica" at bounding box center [333, 177] width 135 height 5
copy p "Trabalhador da fabricação e instalação eletro-eletrônica"
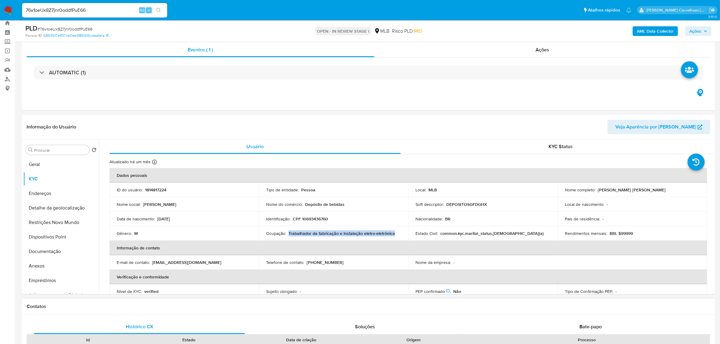
scroll to position [0, 0]
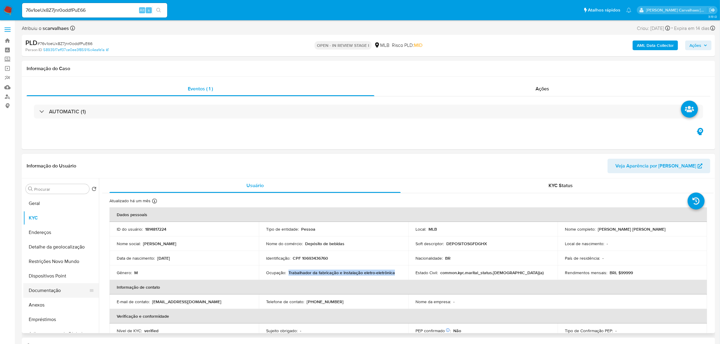
click at [44, 290] on button "Documentação" at bounding box center [58, 290] width 71 height 15
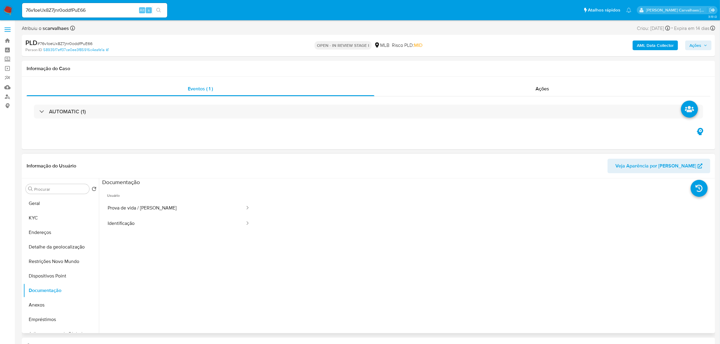
click at [407, 247] on div at bounding box center [484, 283] width 459 height 194
click at [119, 223] on button "Identificação" at bounding box center [173, 223] width 143 height 15
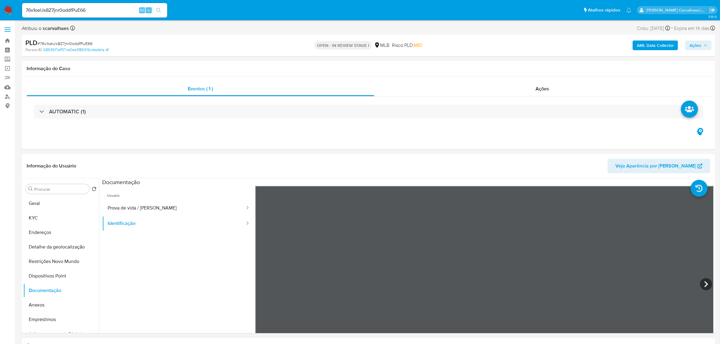
click at [139, 212] on button "Prova de vida / [PERSON_NAME]" at bounding box center [173, 207] width 143 height 15
click at [143, 224] on button "Identificação" at bounding box center [173, 223] width 143 height 15
click at [48, 206] on button "Geral" at bounding box center [58, 203] width 71 height 15
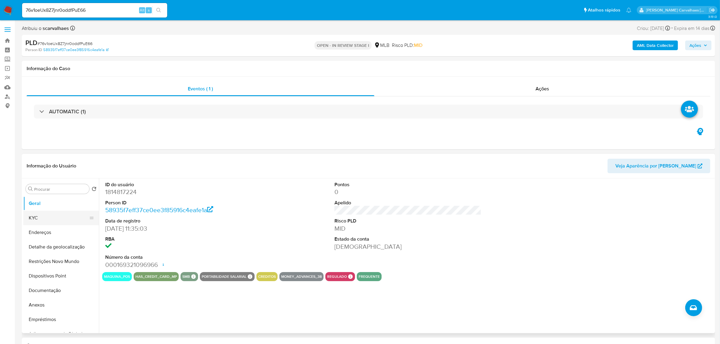
click at [34, 216] on button "KYC" at bounding box center [58, 218] width 71 height 15
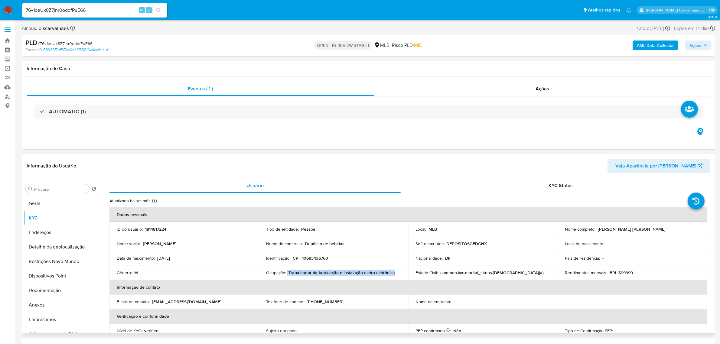
drag, startPoint x: 289, startPoint y: 273, endPoint x: 392, endPoint y: 273, distance: 103.7
click at [392, 273] on div "Ocupação : Trabalhador da fabricação e instalação eletro-eletrônica" at bounding box center [333, 272] width 135 height 5
copy div "Trabalhador da fabricação e instalação eletro-eletrônica"
